Goal: Task Accomplishment & Management: Use online tool/utility

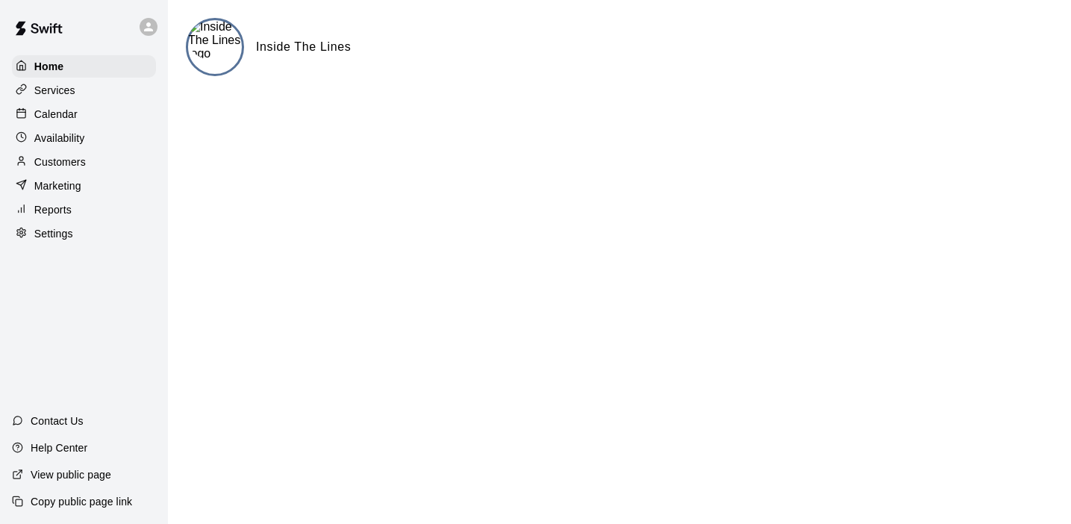
click at [54, 92] on p "Services" at bounding box center [54, 90] width 41 height 15
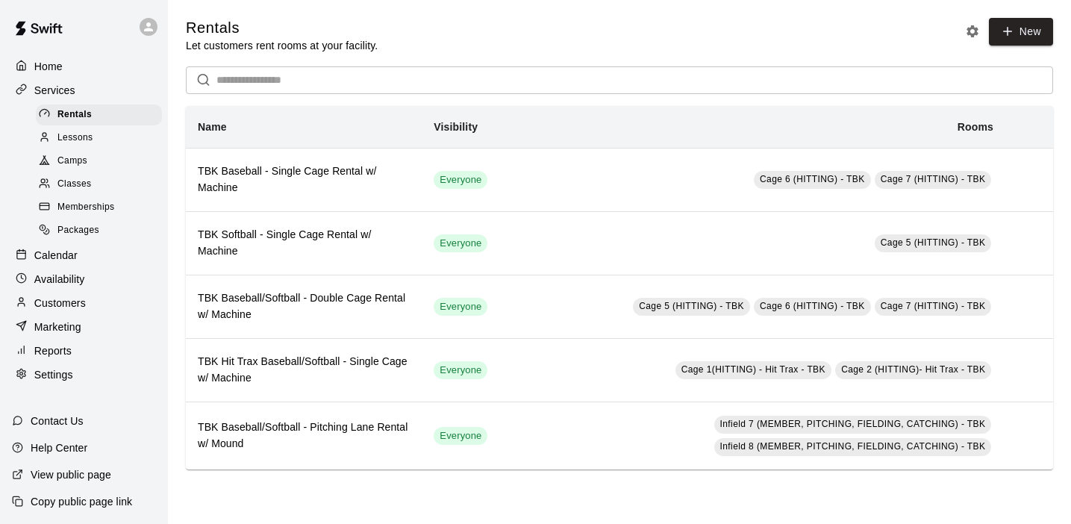
click at [42, 64] on p "Home" at bounding box center [48, 66] width 28 height 15
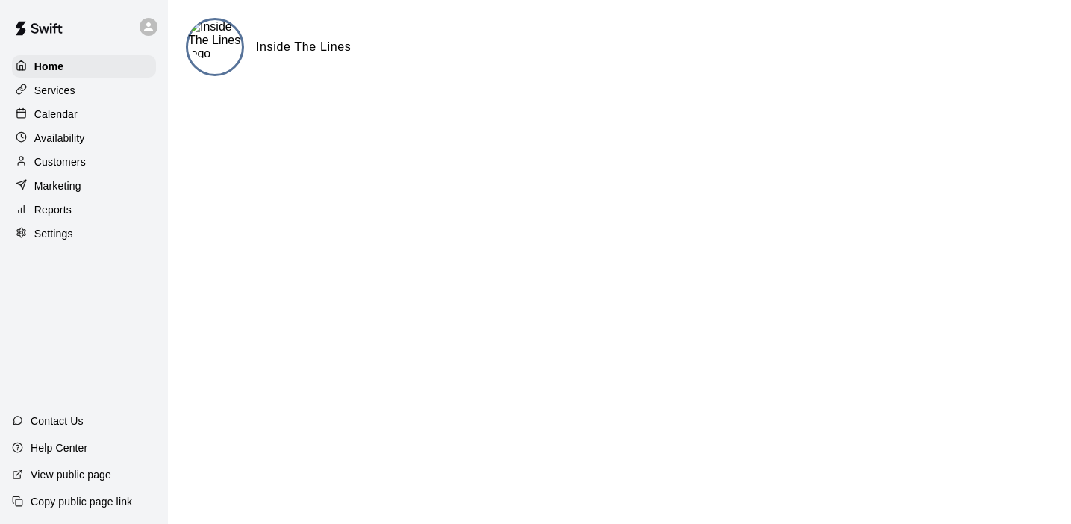
click at [221, 43] on img at bounding box center [215, 40] width 54 height 40
click at [60, 96] on p "Services" at bounding box center [54, 90] width 41 height 15
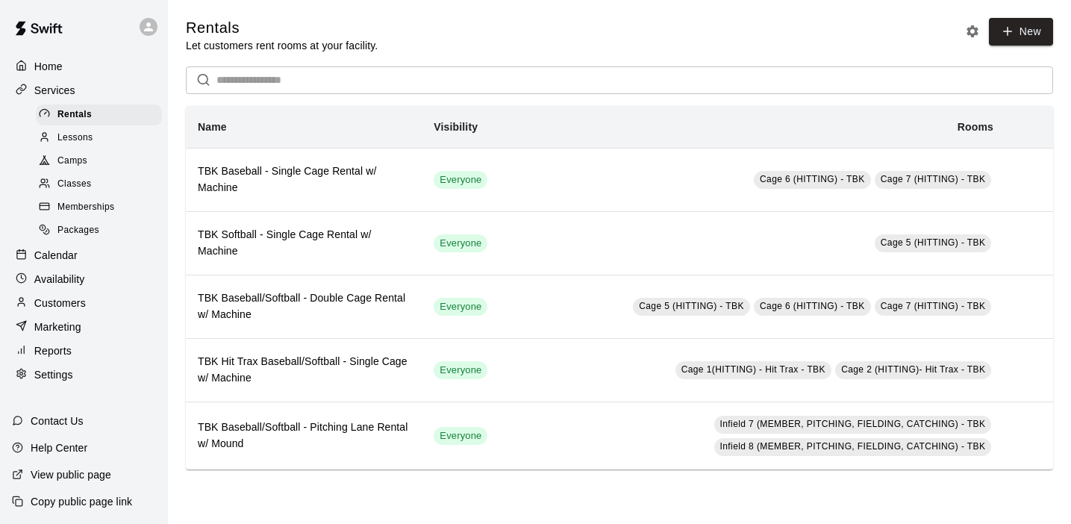
click at [151, 24] on icon at bounding box center [148, 26] width 13 height 13
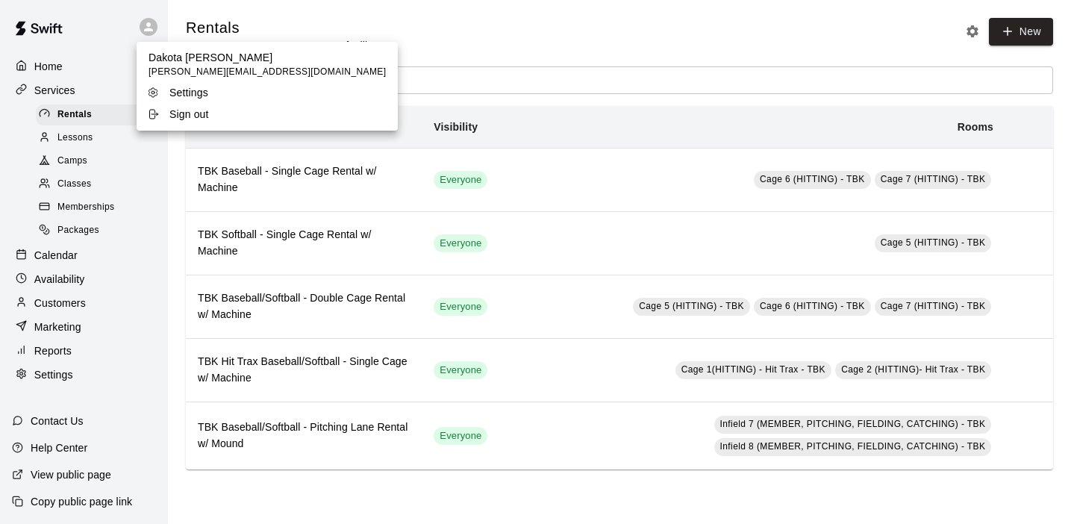
click at [202, 63] on p "Dakota [PERSON_NAME]" at bounding box center [267, 57] width 237 height 15
click at [45, 66] on div at bounding box center [535, 262] width 1071 height 524
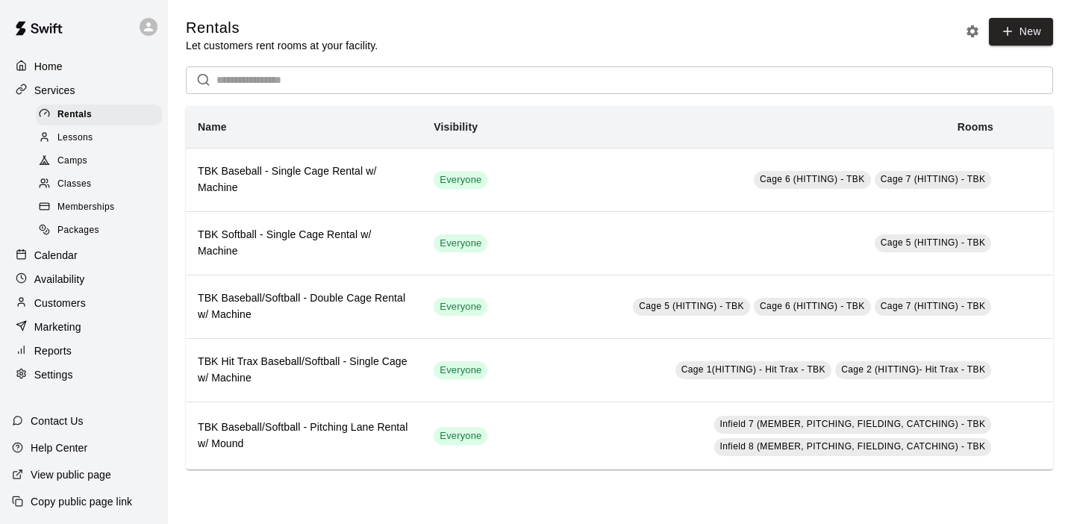
click at [87, 202] on span "Memberships" at bounding box center [85, 207] width 57 height 15
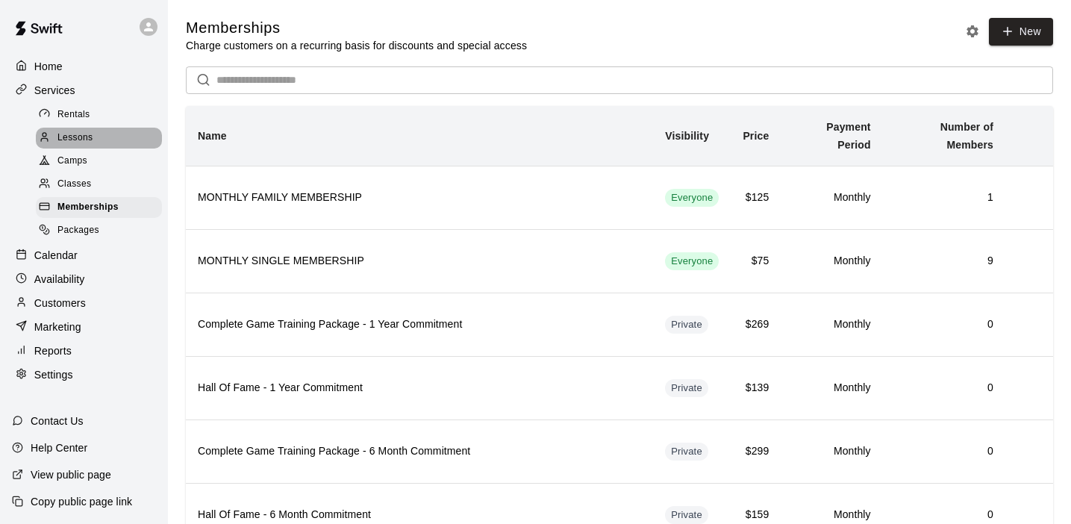
click at [76, 128] on div "Lessons" at bounding box center [99, 138] width 126 height 21
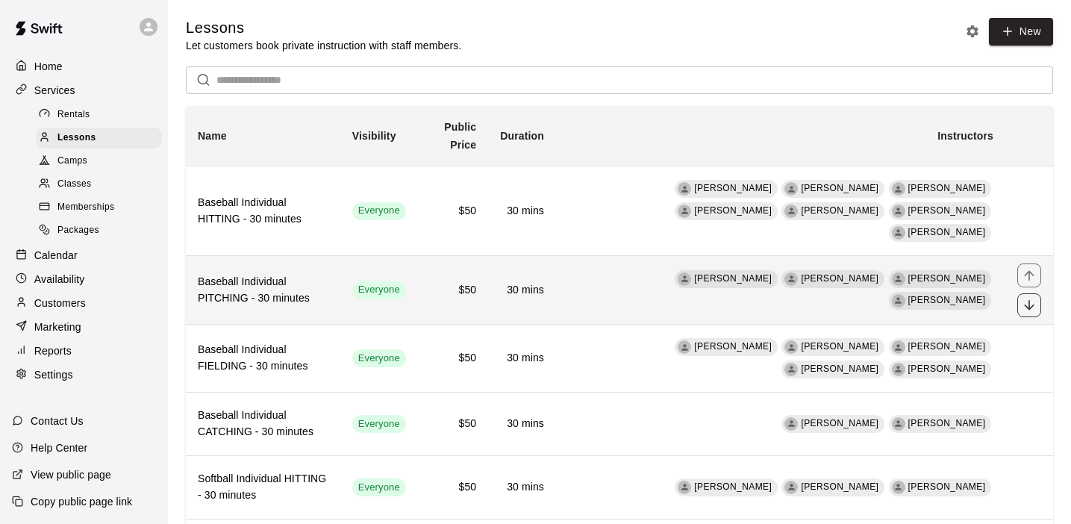
click at [1030, 300] on icon "move item down" at bounding box center [1029, 305] width 10 height 10
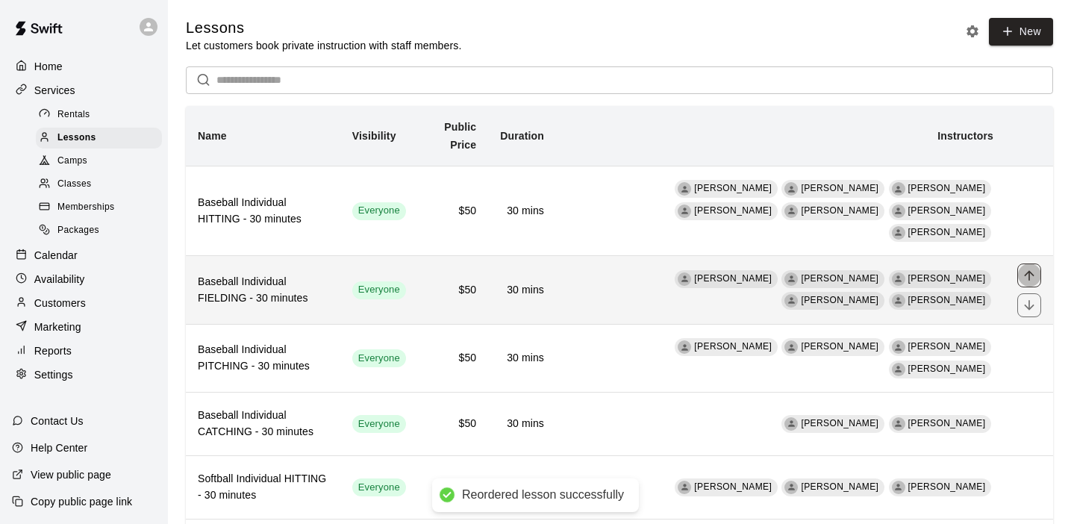
click at [1029, 268] on icon "move item up" at bounding box center [1029, 275] width 15 height 15
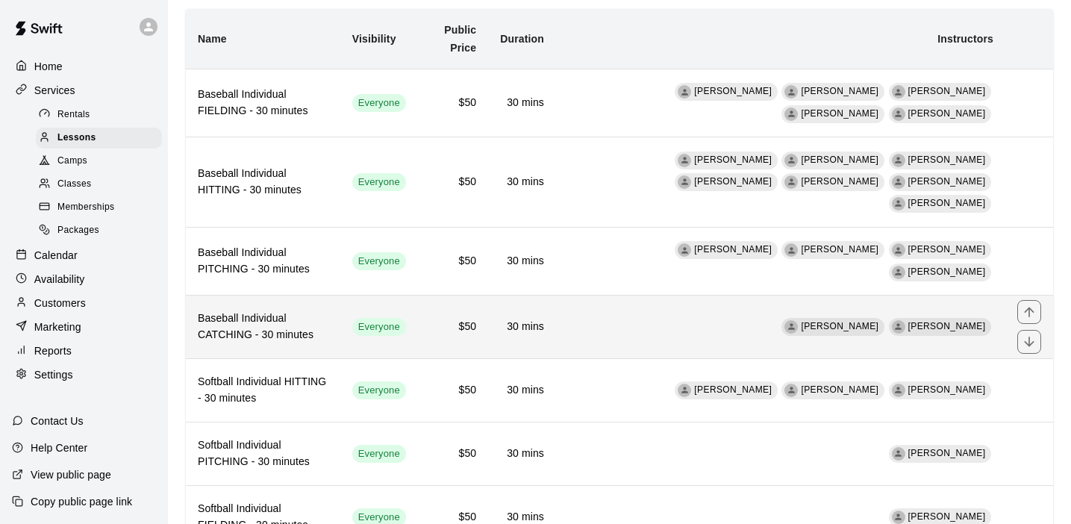
scroll to position [97, 0]
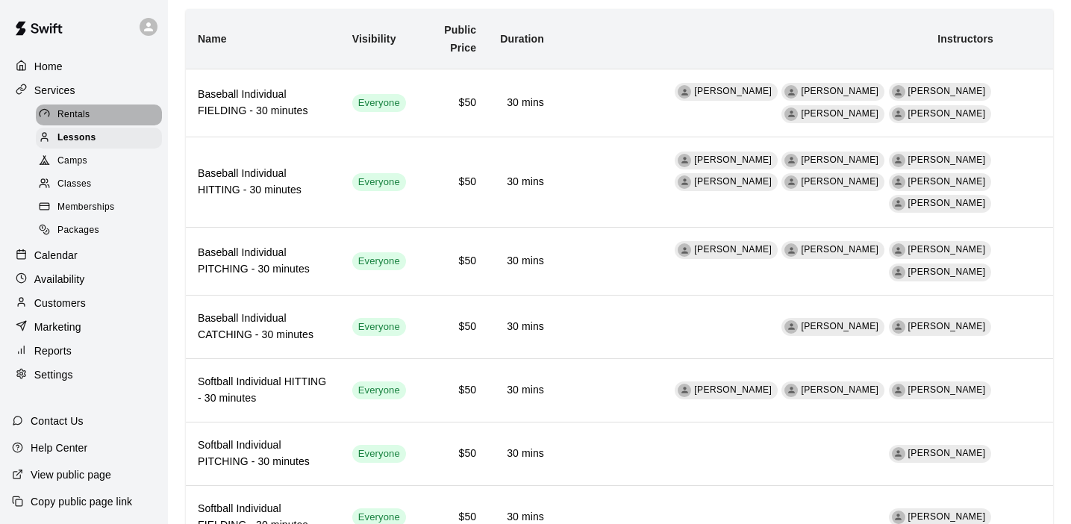
click at [74, 110] on span "Rentals" at bounding box center [73, 114] width 33 height 15
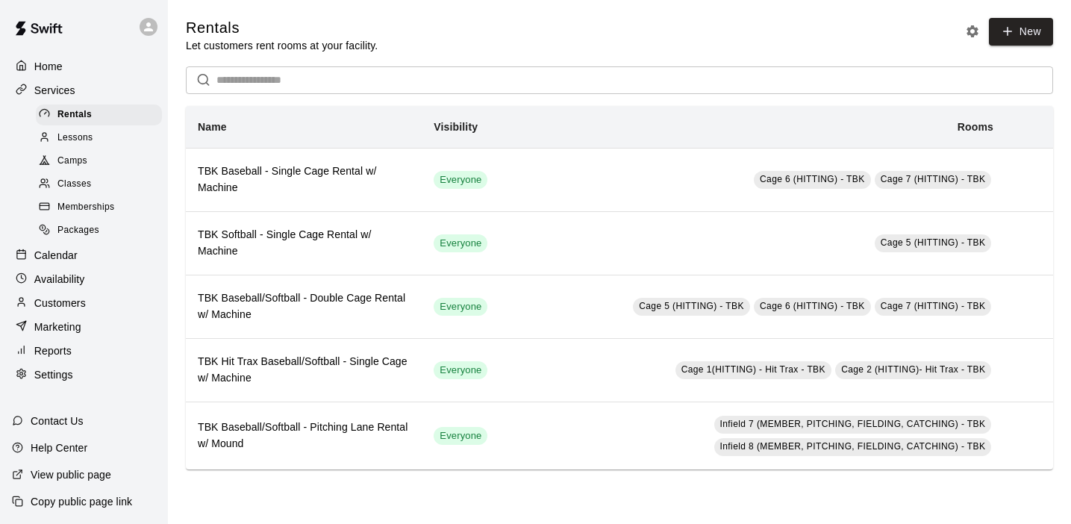
click at [52, 248] on p "Calendar" at bounding box center [55, 255] width 43 height 15
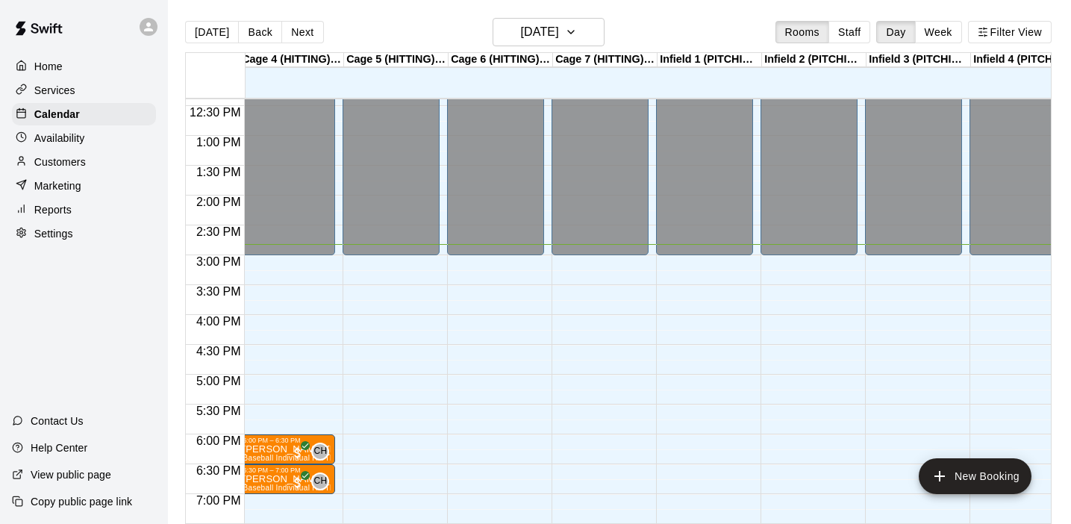
click at [687, 304] on div "12:00 AM – 3:00 PM Closed 9:00 PM – 11:59 PM Closed" at bounding box center [704, 76] width 97 height 1433
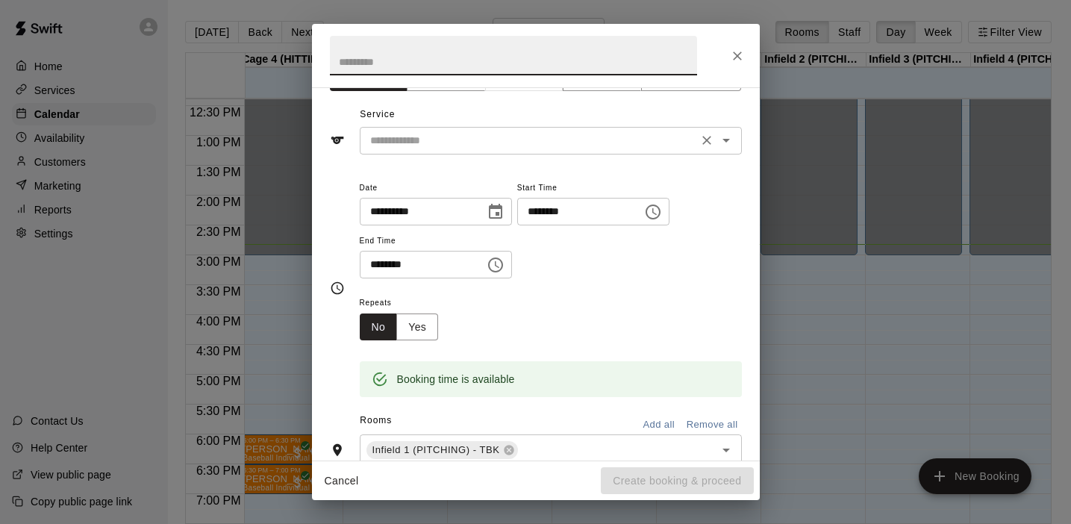
click at [597, 140] on input "text" at bounding box center [528, 140] width 329 height 19
click at [605, 325] on div "Repeats No Yes" at bounding box center [551, 316] width 382 height 47
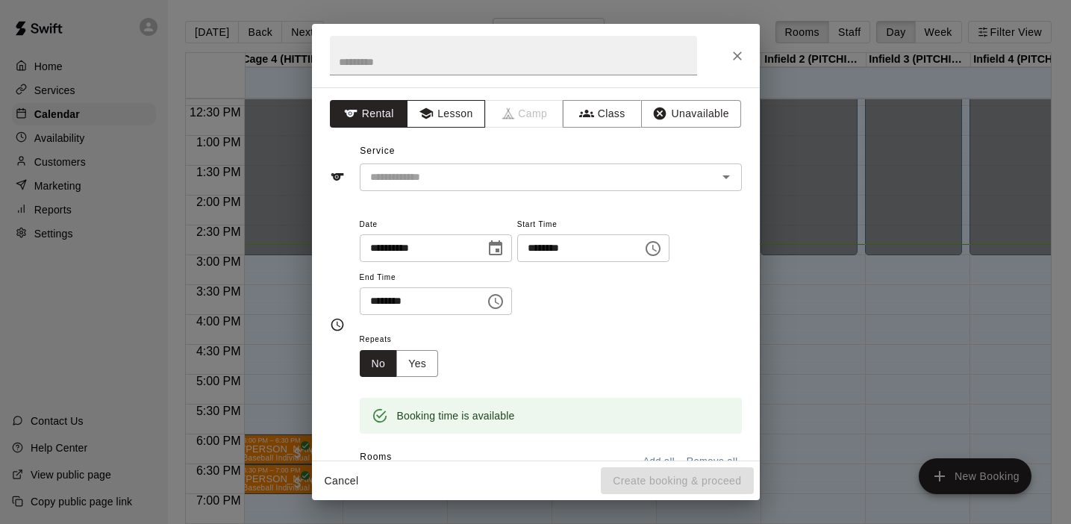
click at [437, 110] on button "Lesson" at bounding box center [446, 114] width 78 height 28
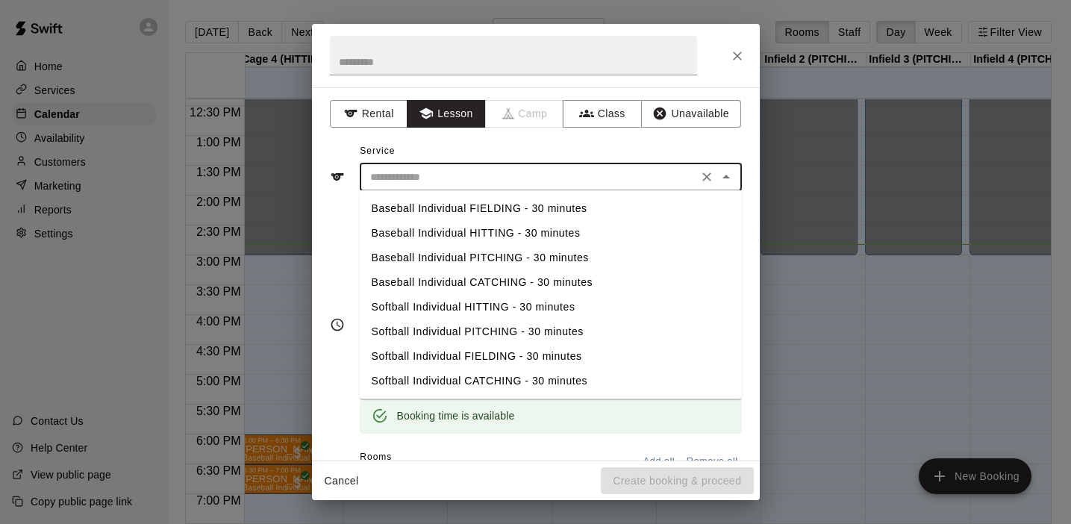
click at [499, 177] on input "text" at bounding box center [528, 177] width 329 height 19
click at [569, 137] on div "**********" at bounding box center [536, 273] width 448 height 373
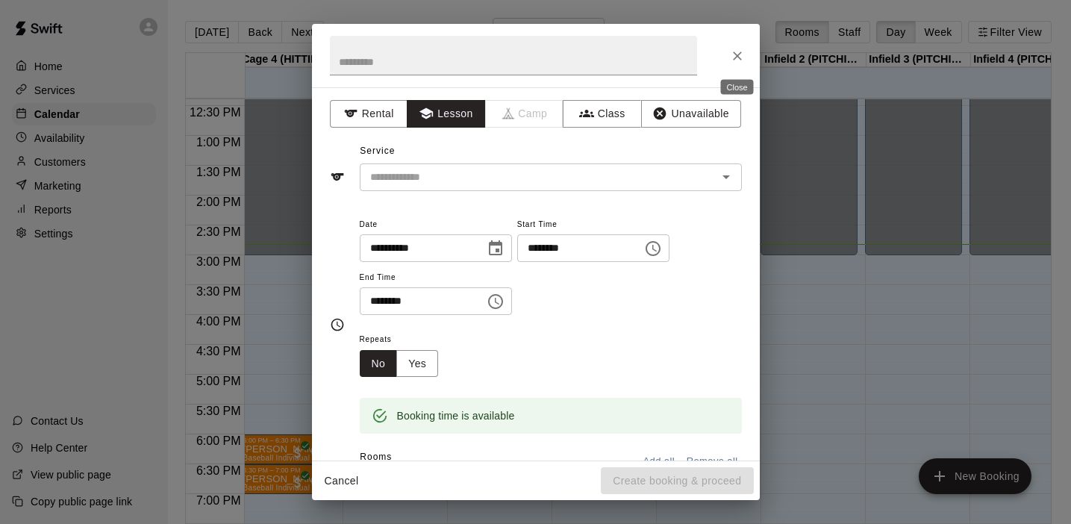
click at [736, 50] on icon "Close" at bounding box center [737, 56] width 15 height 15
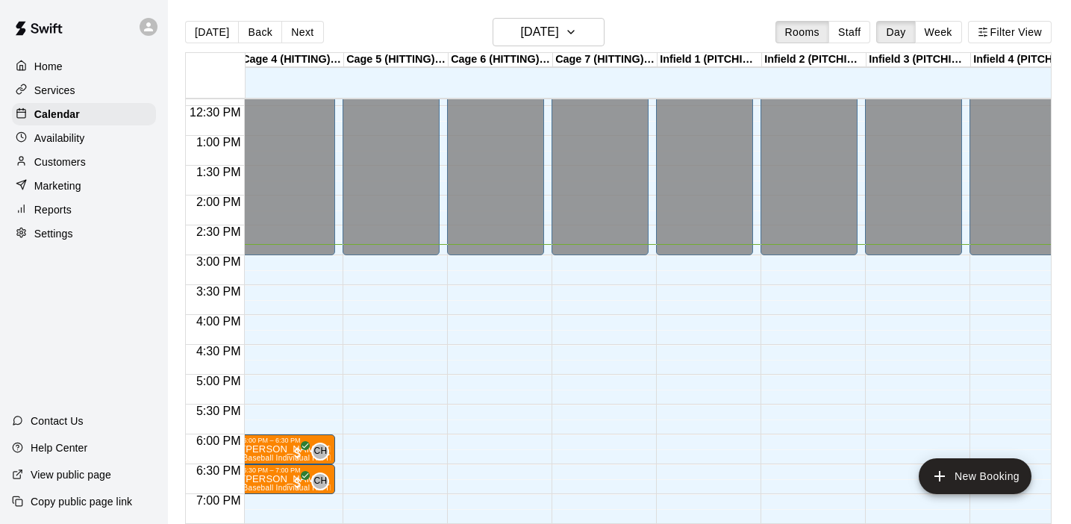
click at [81, 314] on div "Home Services Calendar Availability Customers Marketing Reports Settings Contac…" at bounding box center [84, 262] width 168 height 524
click at [61, 140] on p "Availability" at bounding box center [59, 138] width 51 height 15
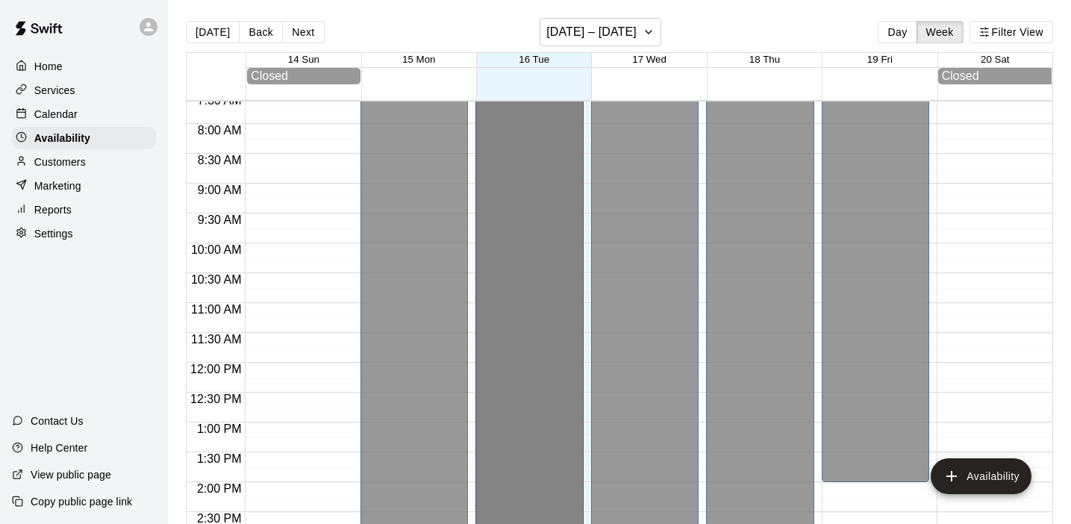
drag, startPoint x: 531, startPoint y: 252, endPoint x: 531, endPoint y: 229, distance: 23.1
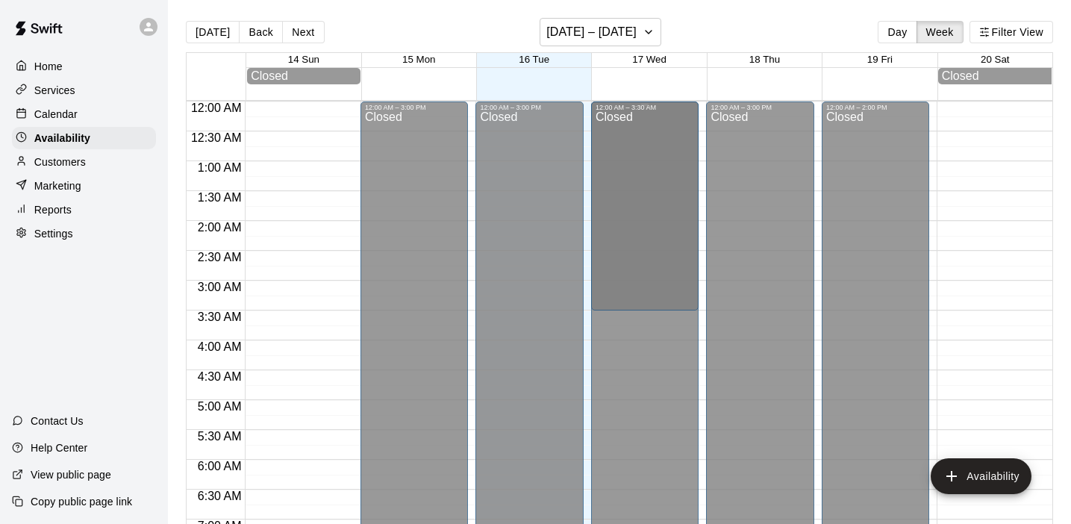
drag, startPoint x: 646, startPoint y: 261, endPoint x: 647, endPoint y: 315, distance: 53.7
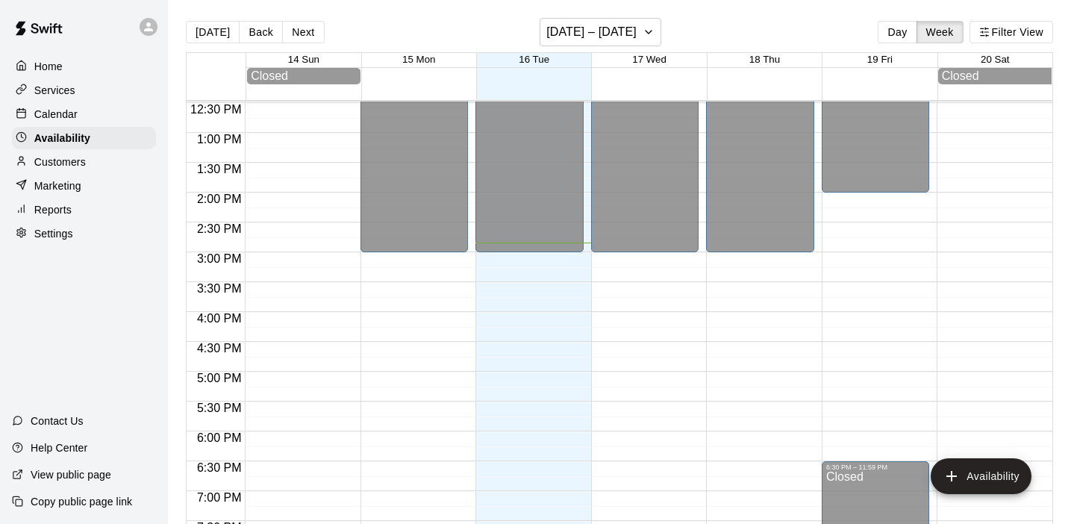
click at [61, 163] on p "Customers" at bounding box center [60, 162] width 52 height 15
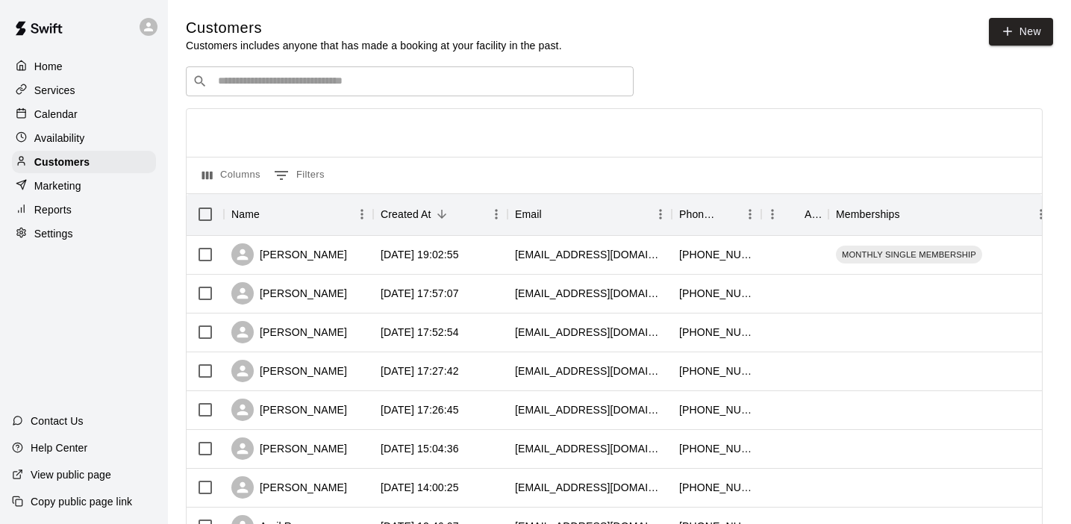
click at [48, 60] on p "Home" at bounding box center [48, 66] width 28 height 15
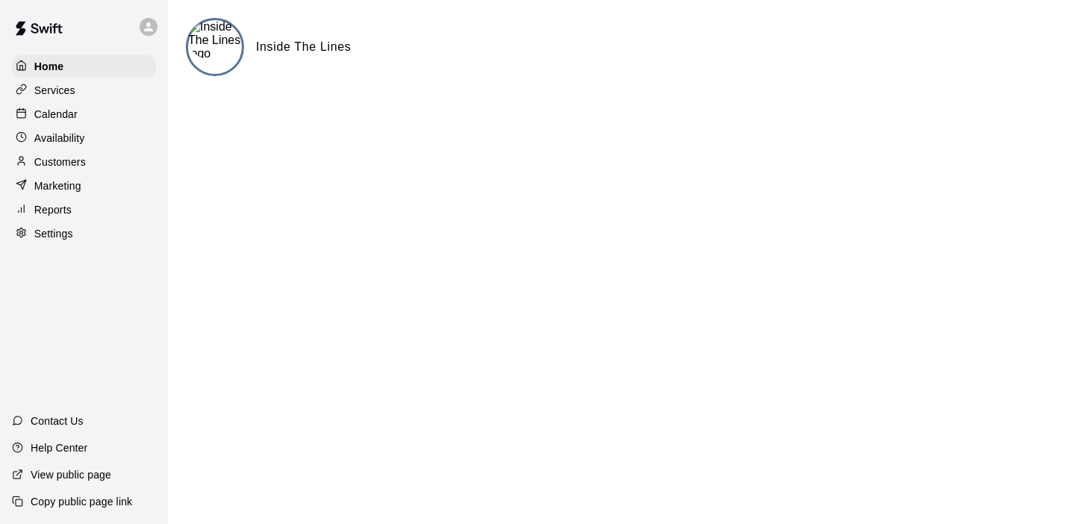
click at [46, 113] on p "Calendar" at bounding box center [55, 114] width 43 height 15
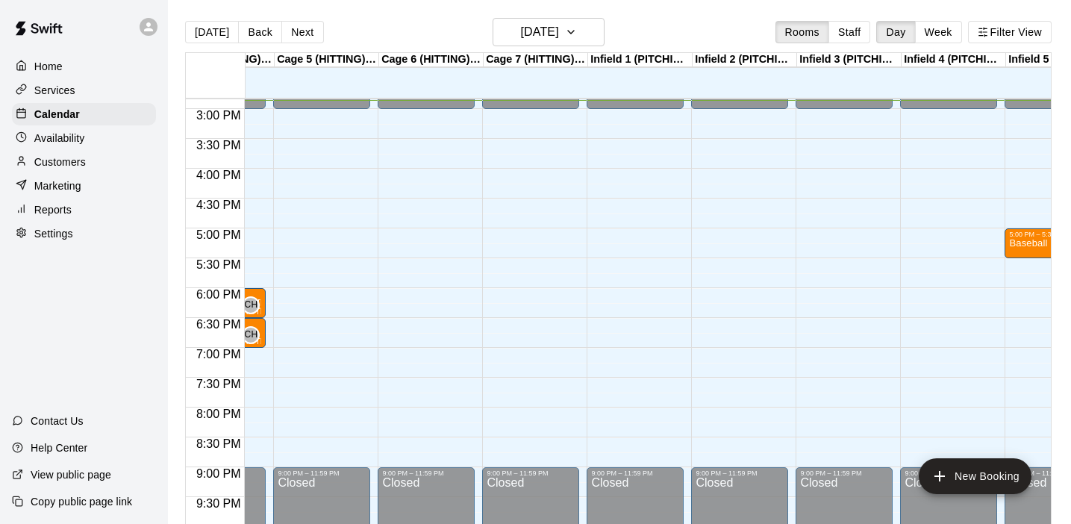
scroll to position [0, 393]
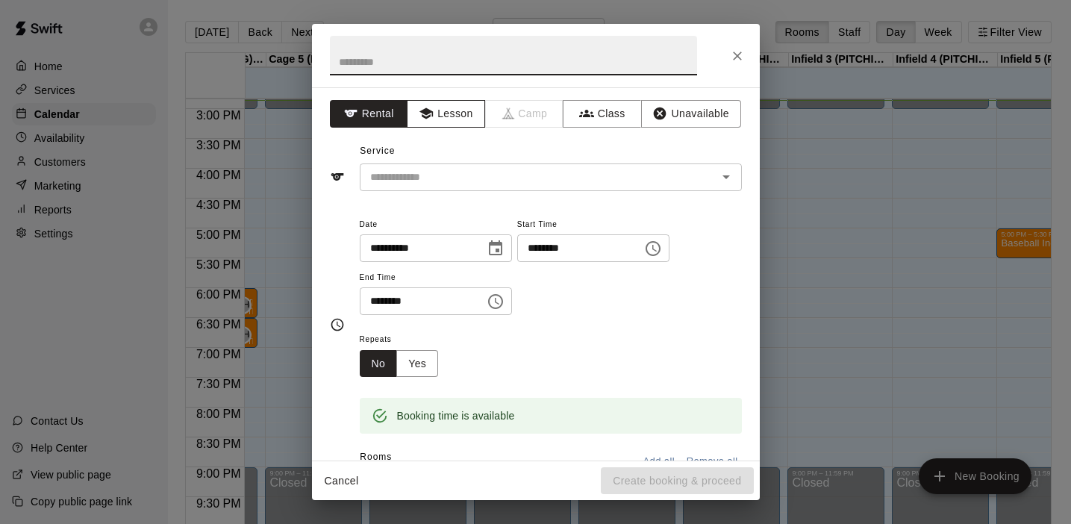
click at [448, 111] on button "Lesson" at bounding box center [446, 114] width 78 height 28
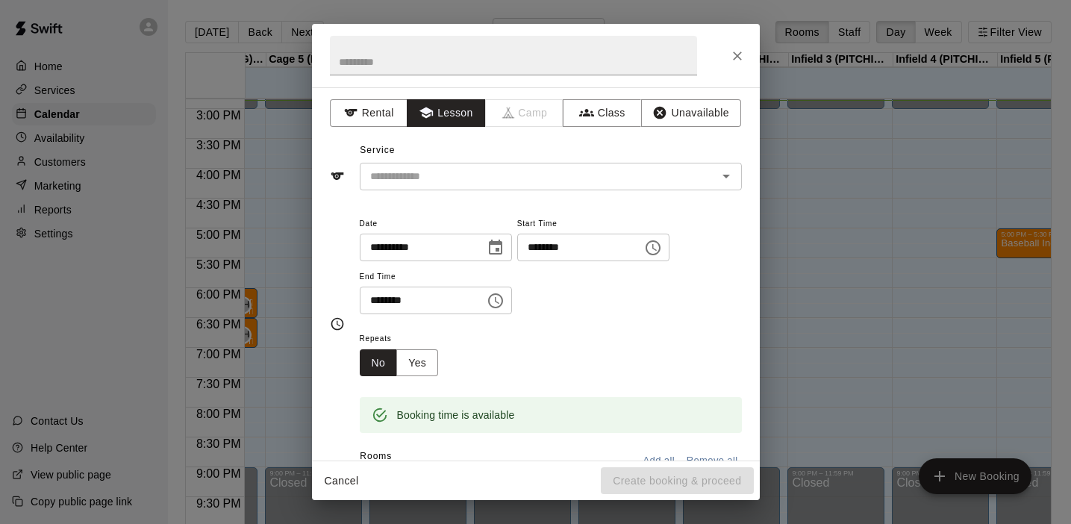
scroll to position [0, 0]
click at [727, 176] on icon "Open" at bounding box center [726, 177] width 7 height 4
click at [325, 218] on div "**********" at bounding box center [536, 273] width 448 height 373
click at [473, 68] on input "text" at bounding box center [513, 56] width 367 height 40
click at [739, 54] on icon "Close" at bounding box center [737, 56] width 9 height 9
